Goal: Transaction & Acquisition: Purchase product/service

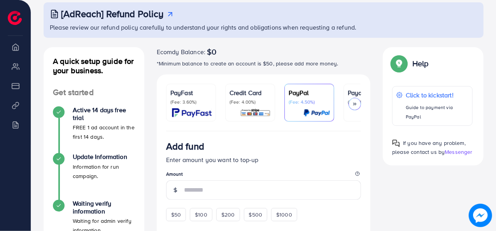
scroll to position [41, 0]
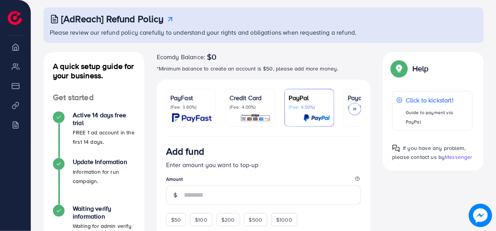
click at [197, 115] on img at bounding box center [192, 117] width 40 height 9
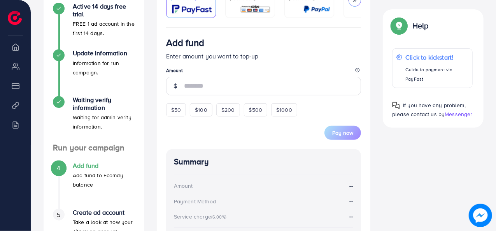
scroll to position [150, 0]
click at [175, 115] on div "$50" at bounding box center [176, 109] width 20 height 13
type input "**"
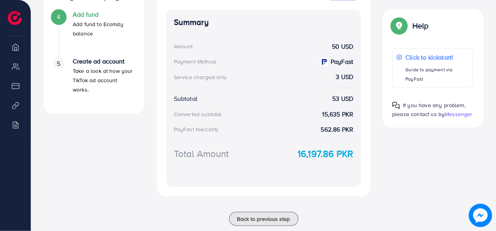
scroll to position [300, 0]
click at [342, 157] on strong "16,197.86 PKR" at bounding box center [325, 154] width 56 height 14
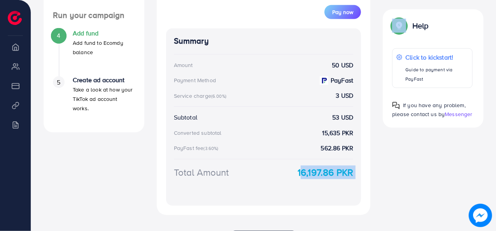
scroll to position [281, 0]
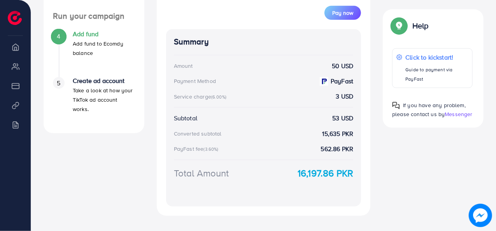
click at [333, 151] on strong "562.86 PKR" at bounding box center [337, 148] width 33 height 9
click at [199, 85] on div "PayFast fee (3.60%)" at bounding box center [195, 81] width 42 height 8
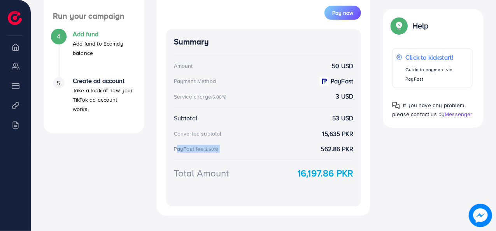
click at [199, 85] on div "PayFast fee (3.60%)" at bounding box center [195, 81] width 42 height 8
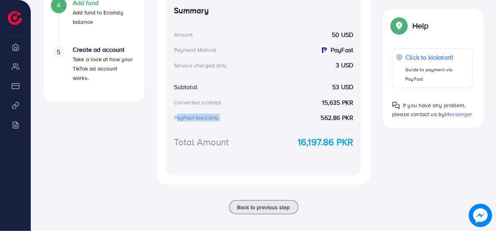
scroll to position [317, 0]
